Goal: Task Accomplishment & Management: Manage account settings

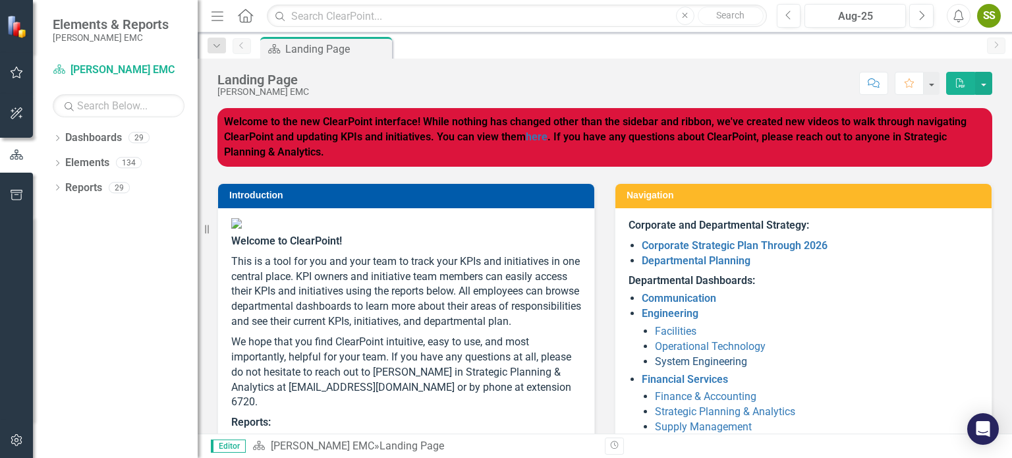
scroll to position [219, 0]
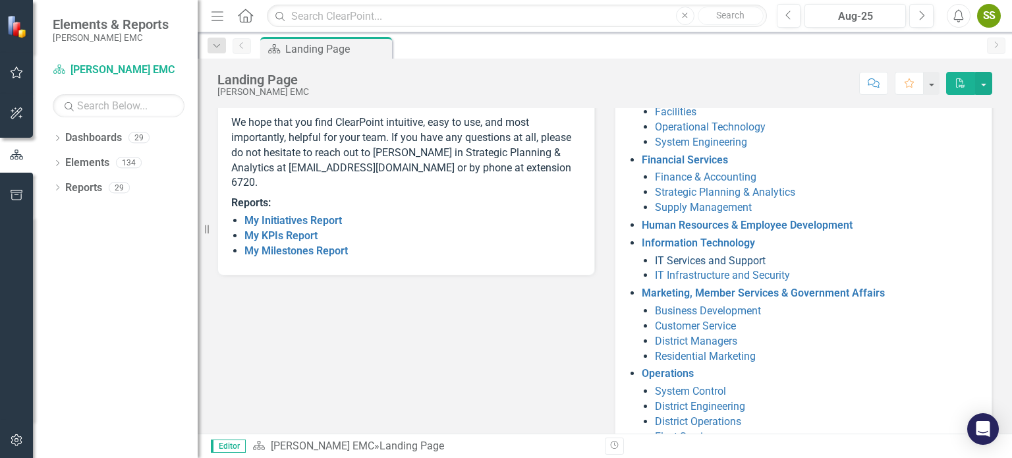
click at [703, 258] on link "IT Services and Support" at bounding box center [710, 260] width 111 height 13
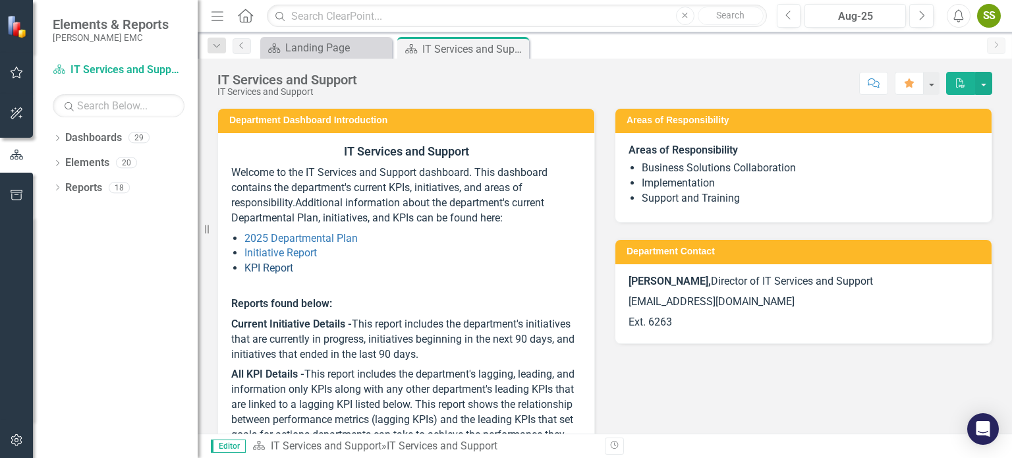
click at [269, 265] on link "KPI Report" at bounding box center [269, 268] width 49 height 13
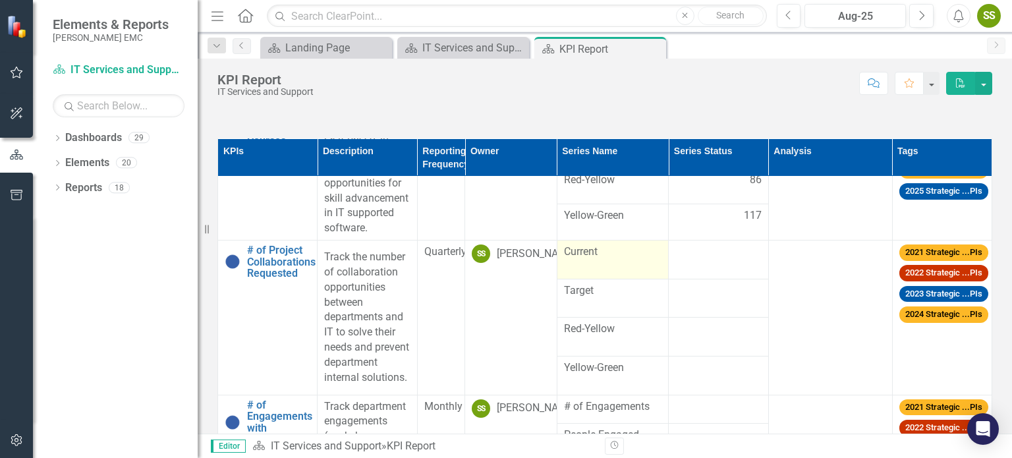
scroll to position [439, 0]
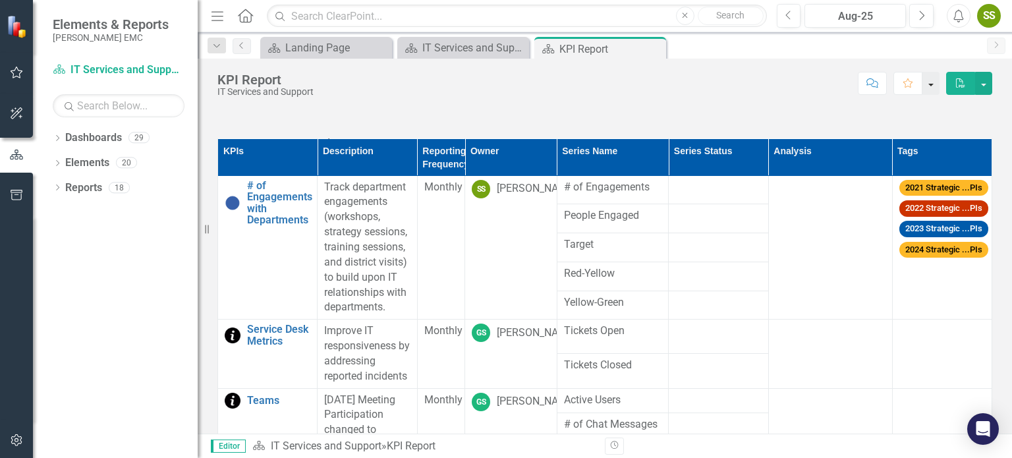
click at [931, 85] on button "button" at bounding box center [931, 83] width 17 height 23
click at [741, 92] on div "Score: N/A Aug-25 Completed Comment Favorite PDF" at bounding box center [656, 83] width 672 height 22
click at [986, 88] on button "button" at bounding box center [983, 83] width 17 height 23
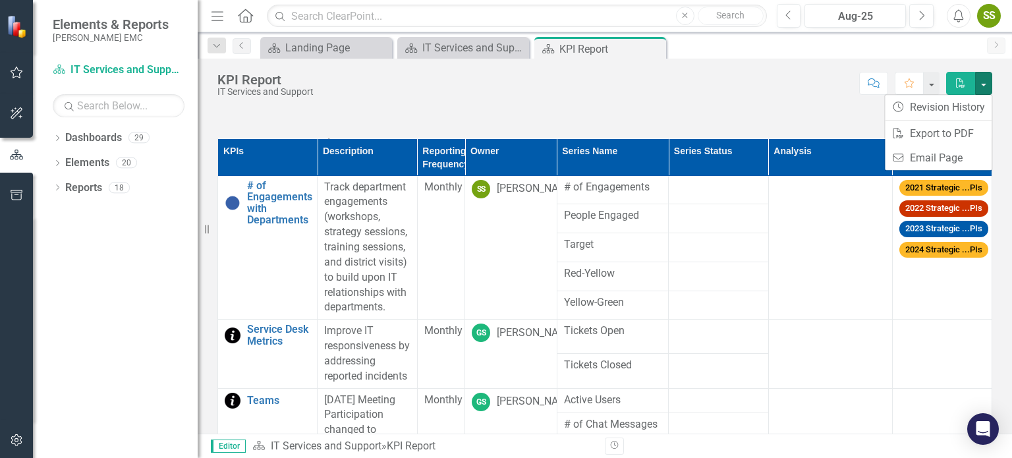
click at [680, 92] on div "Score: N/A Aug-25 Completed Comment Favorite PDF" at bounding box center [656, 83] width 672 height 22
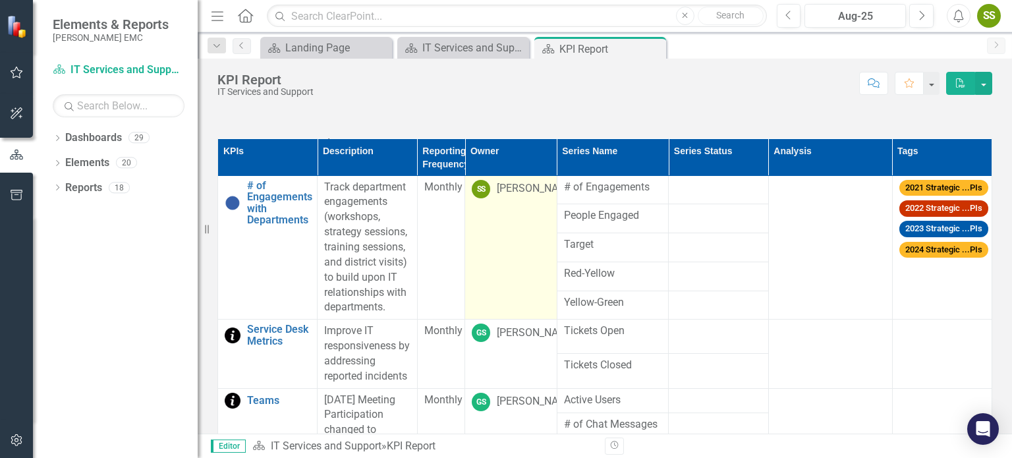
scroll to position [659, 0]
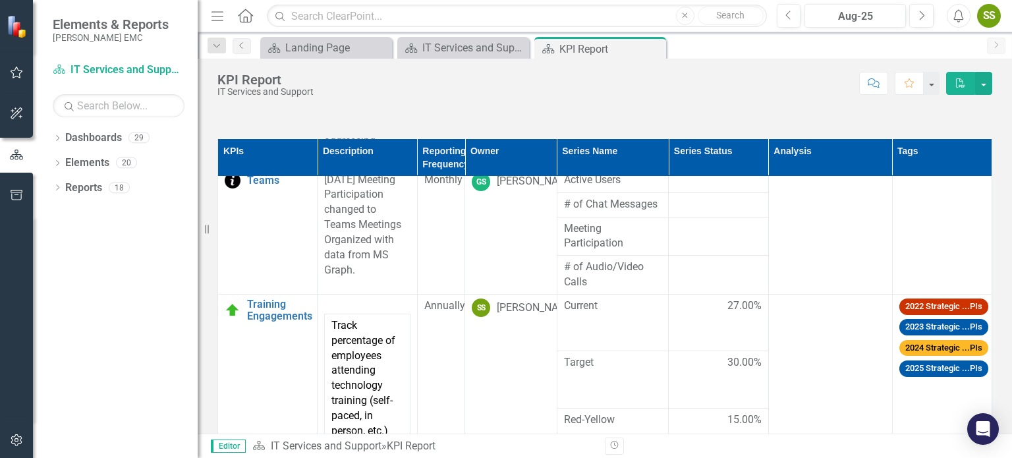
click at [494, 168] on td "GS [PERSON_NAME]" at bounding box center [511, 134] width 92 height 69
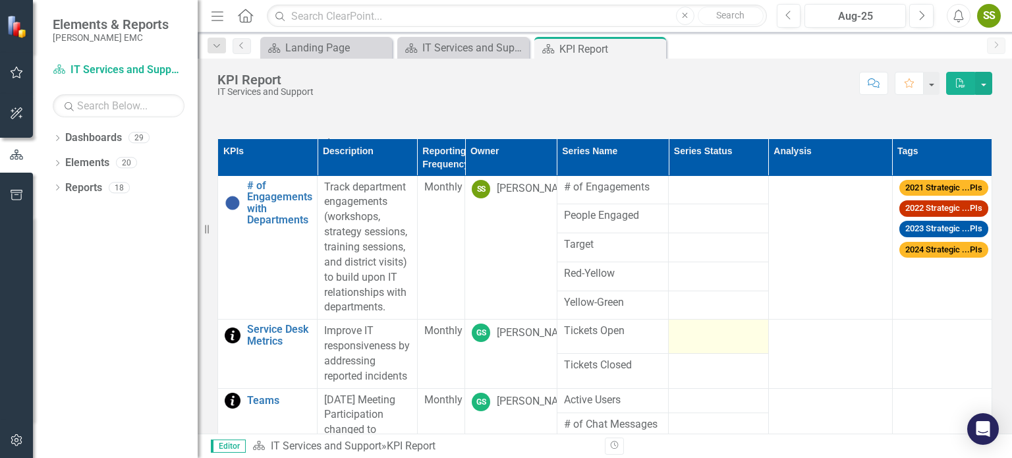
click at [696, 339] on div at bounding box center [719, 332] width 86 height 16
click at [695, 339] on div at bounding box center [719, 332] width 86 height 16
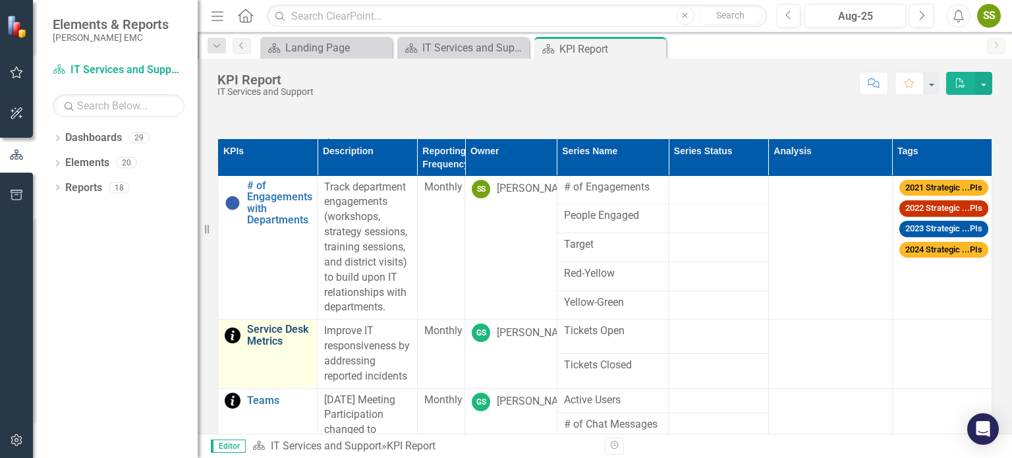
click at [271, 347] on link "Service Desk Metrics" at bounding box center [278, 335] width 63 height 23
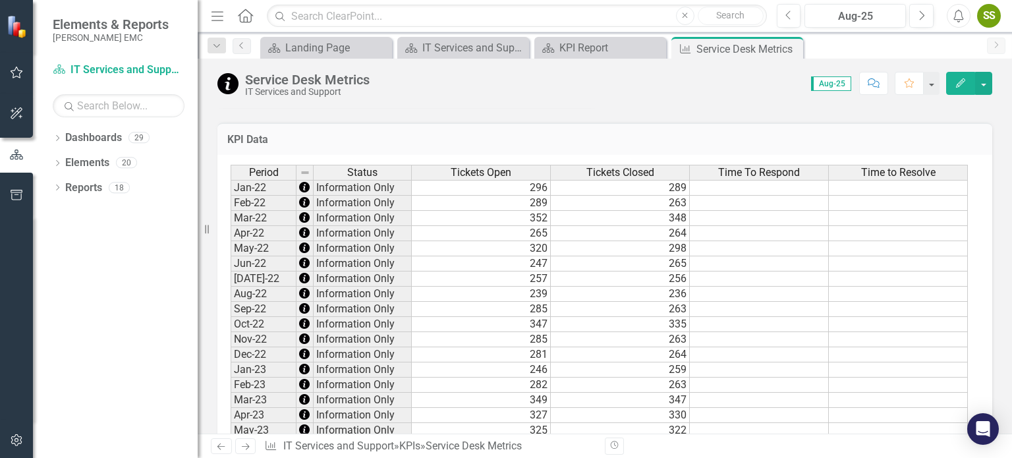
scroll to position [1098, 0]
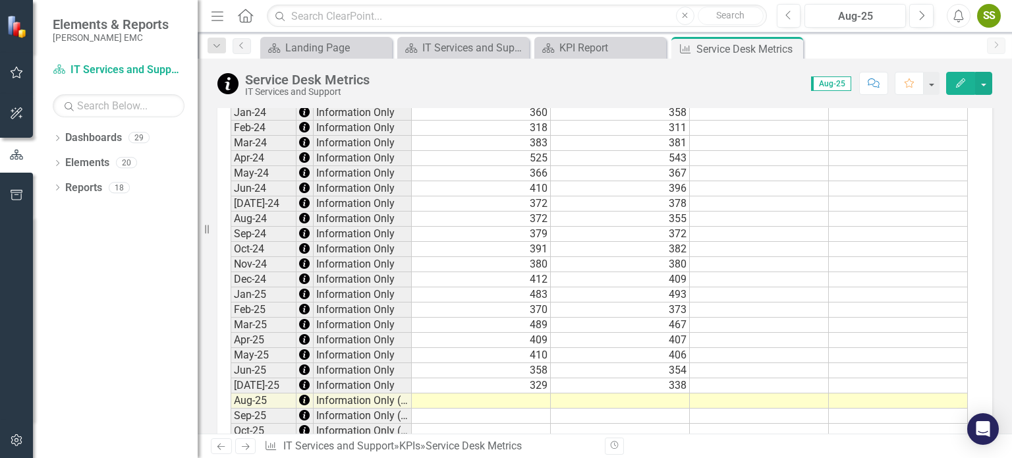
click at [538, 397] on td at bounding box center [481, 400] width 139 height 15
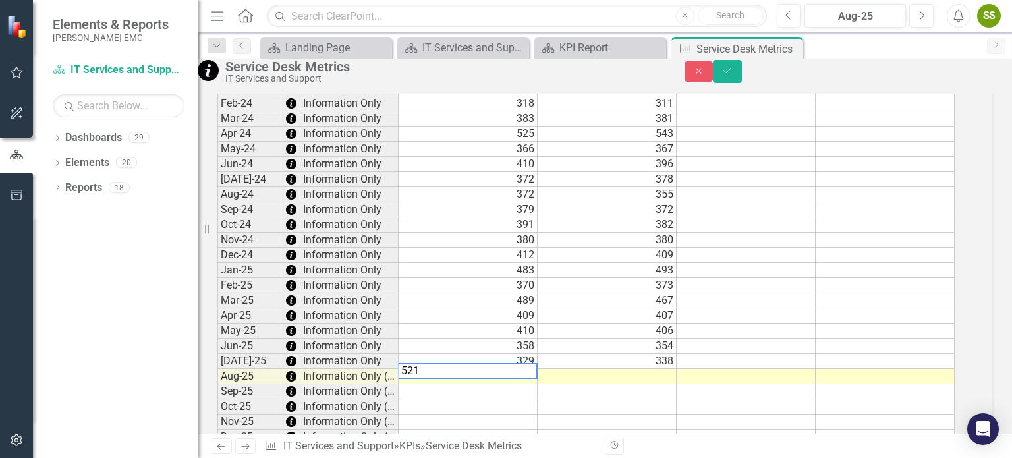
type textarea "521"
click at [638, 384] on td at bounding box center [607, 376] width 139 height 15
click at [638, 379] on textarea "521" at bounding box center [607, 371] width 140 height 16
type textarea "486"
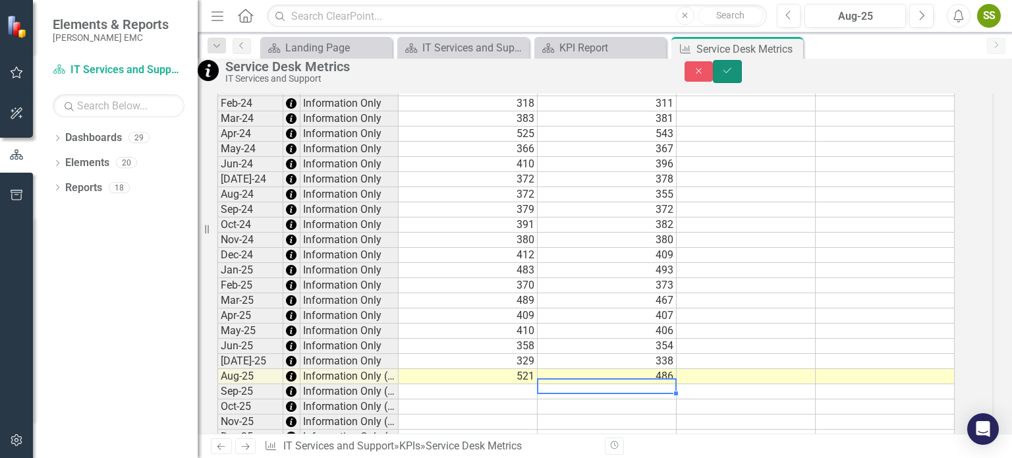
click at [742, 76] on button "Save" at bounding box center [727, 71] width 29 height 23
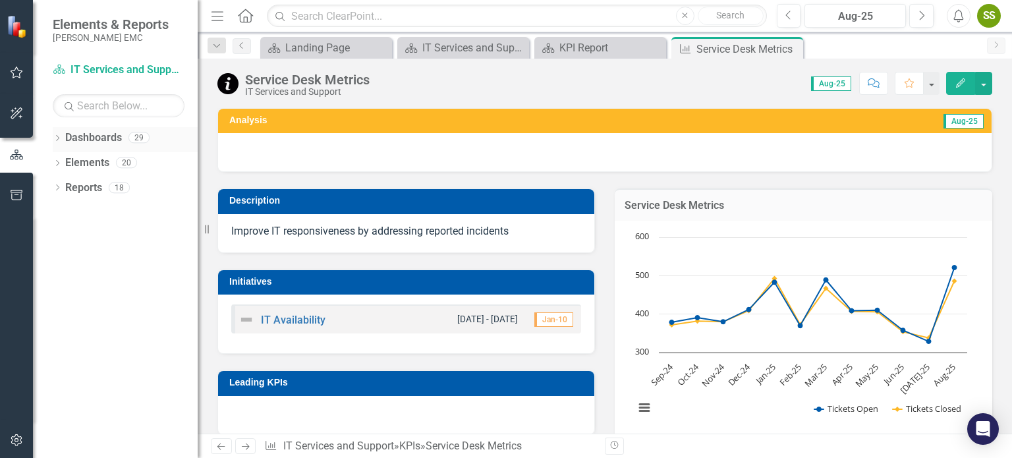
click at [115, 140] on link "Dashboards" at bounding box center [93, 137] width 57 height 15
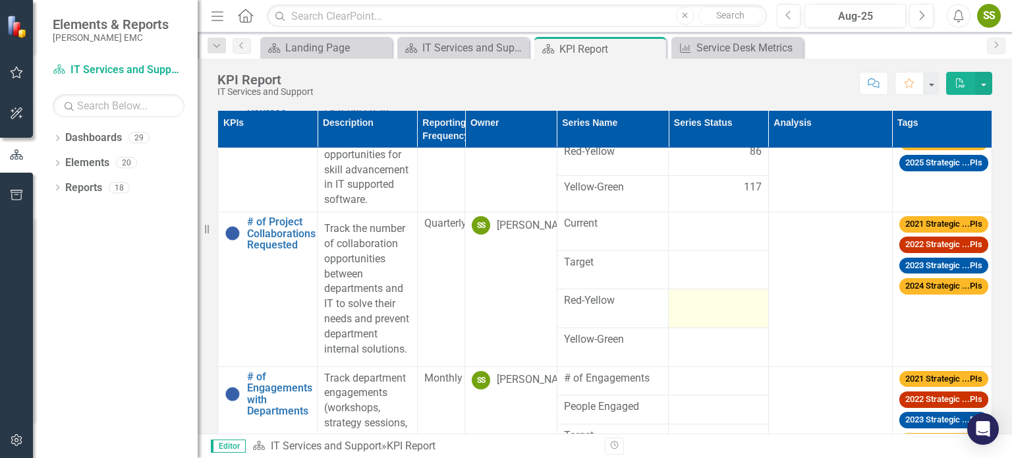
scroll to position [439, 0]
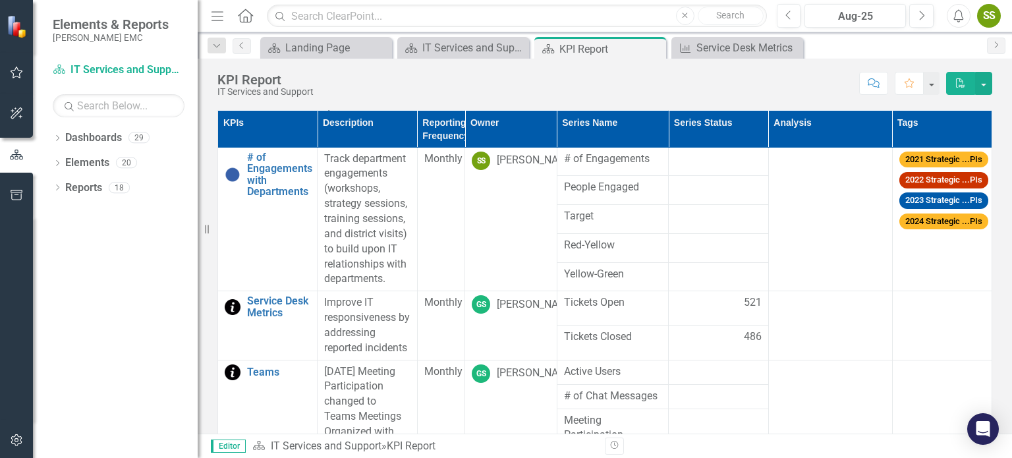
click at [47, 143] on div "Dropdown Dashboards 29 Dropdown [PERSON_NAME] EMC Communication Dropdown Engine…" at bounding box center [115, 292] width 165 height 331
click at [60, 134] on div "Dropdown" at bounding box center [57, 139] width 9 height 11
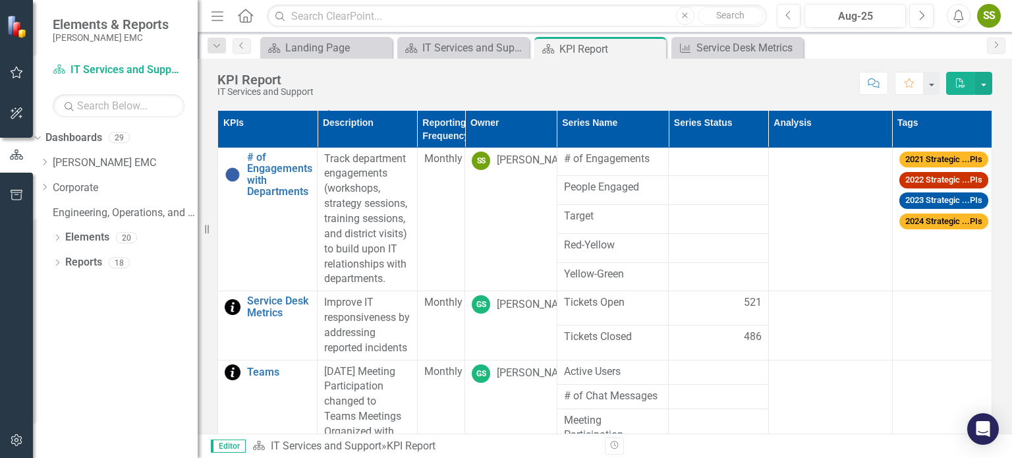
click at [11, 31] on img at bounding box center [18, 26] width 24 height 24
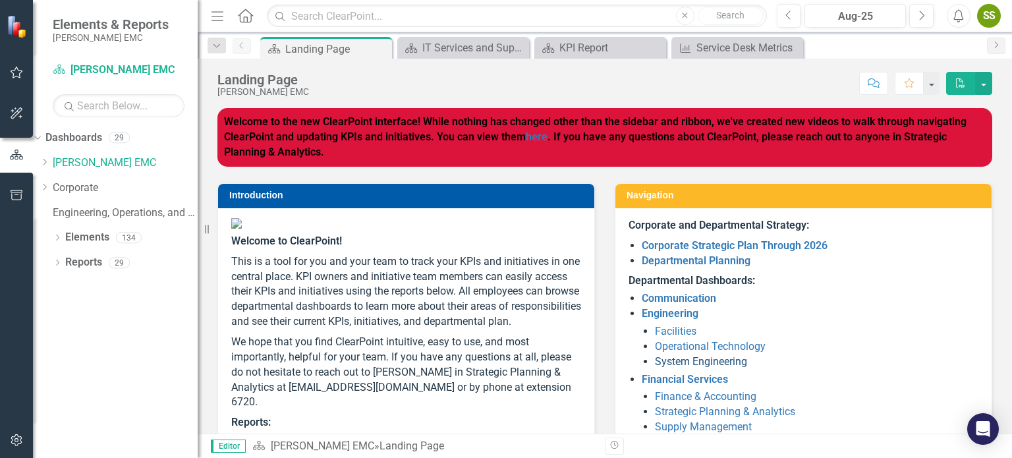
scroll to position [219, 0]
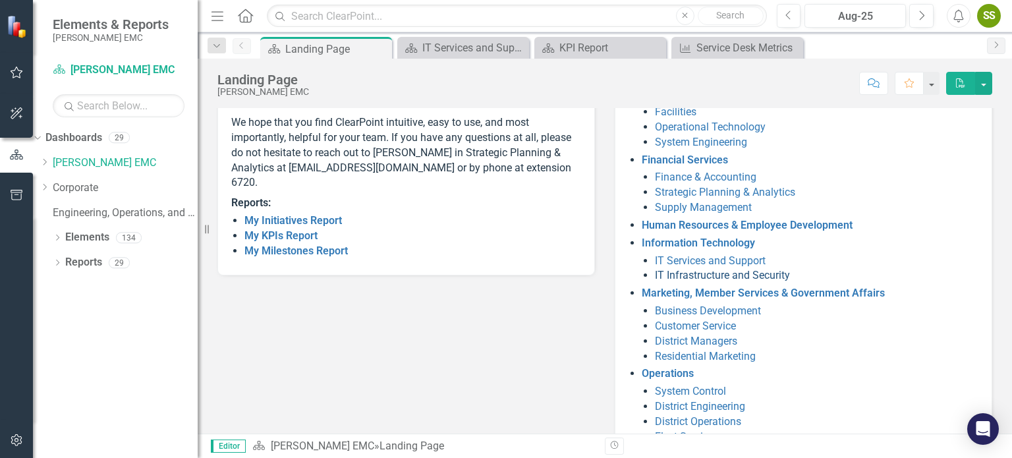
click at [685, 276] on link "IT Infrastructure and Security" at bounding box center [722, 275] width 135 height 13
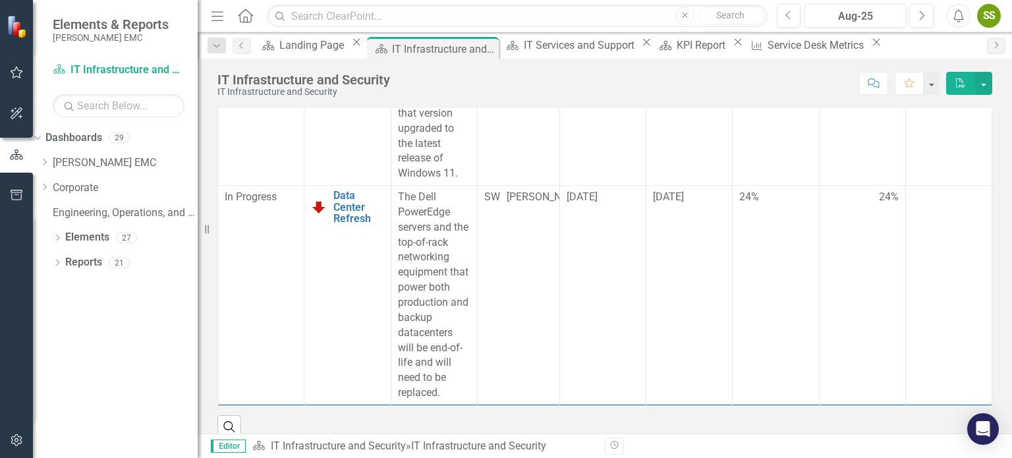
scroll to position [879, 0]
